Goal: Information Seeking & Learning: Learn about a topic

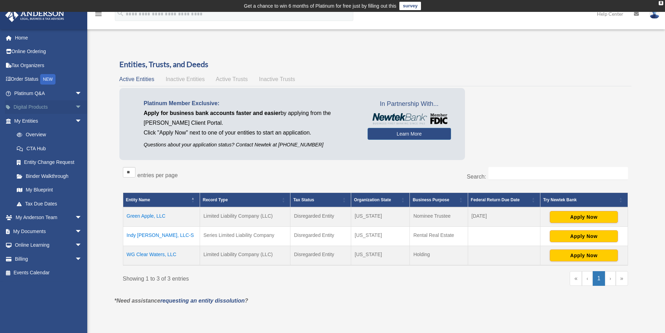
click at [75, 105] on span "arrow_drop_down" at bounding box center [82, 107] width 14 height 14
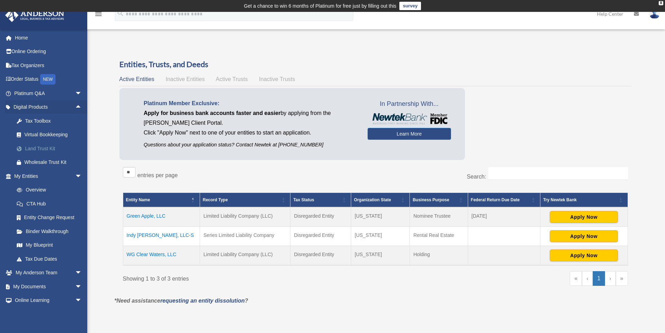
click at [42, 148] on div "Land Trust Kit" at bounding box center [53, 148] width 59 height 9
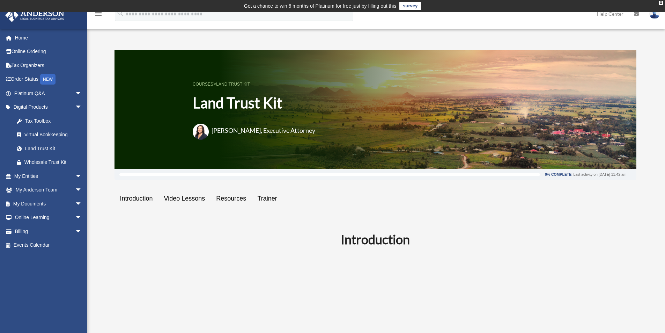
click at [234, 196] on link "Resources" at bounding box center [230, 198] width 41 height 20
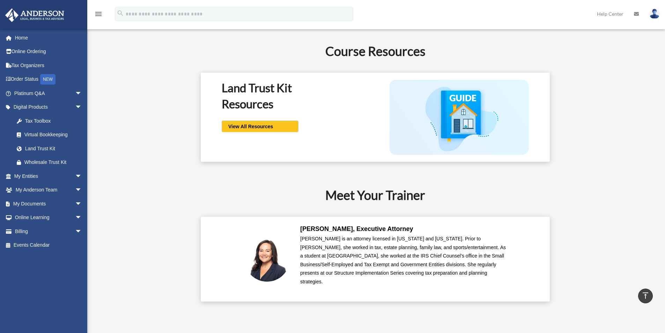
scroll to position [1098, 0]
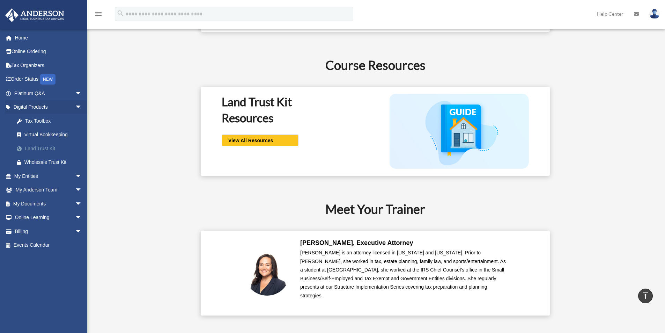
click at [39, 148] on div "Land Trust Kit" at bounding box center [53, 148] width 59 height 9
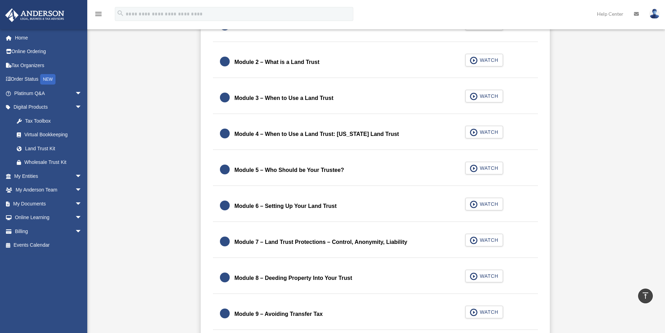
scroll to position [458, 0]
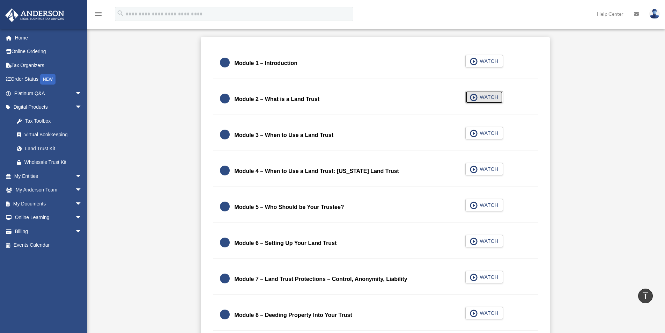
click at [476, 96] on span "button" at bounding box center [474, 98] width 8 height 8
